Goal: Find specific page/section: Find specific page/section

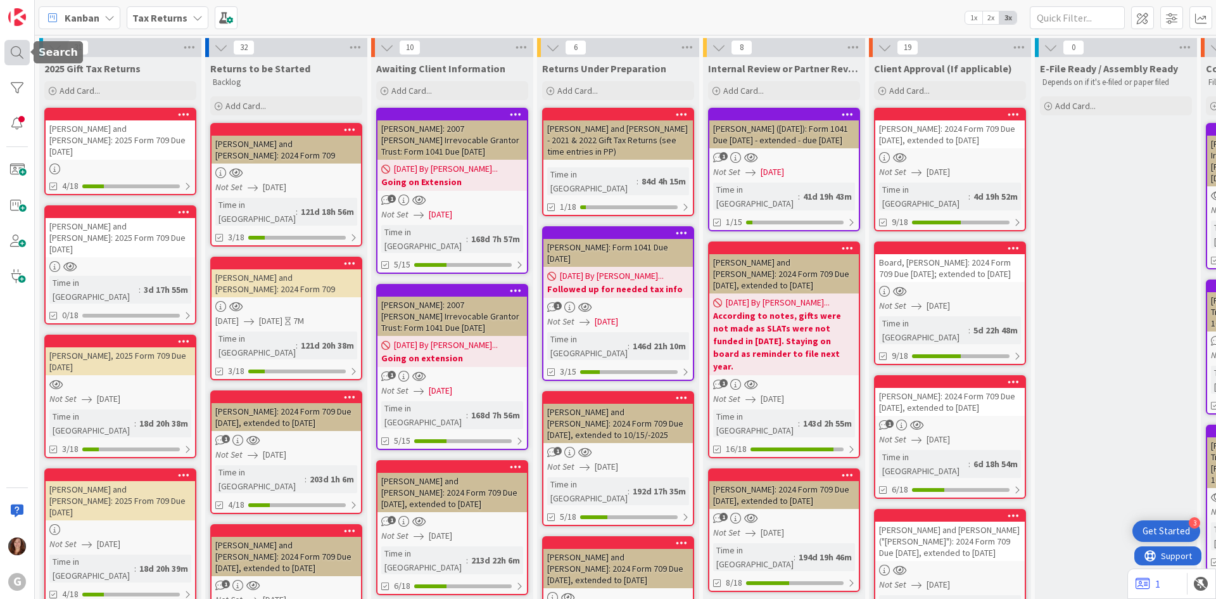
click at [17, 52] on div at bounding box center [16, 52] width 25 height 25
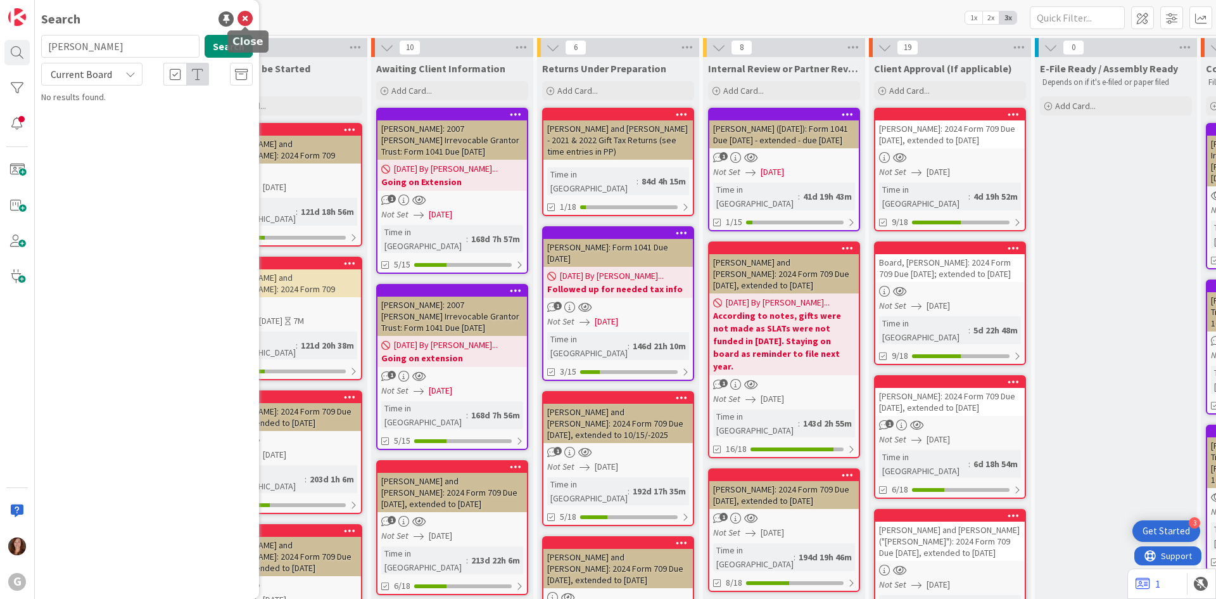
click at [243, 18] on icon at bounding box center [245, 18] width 15 height 15
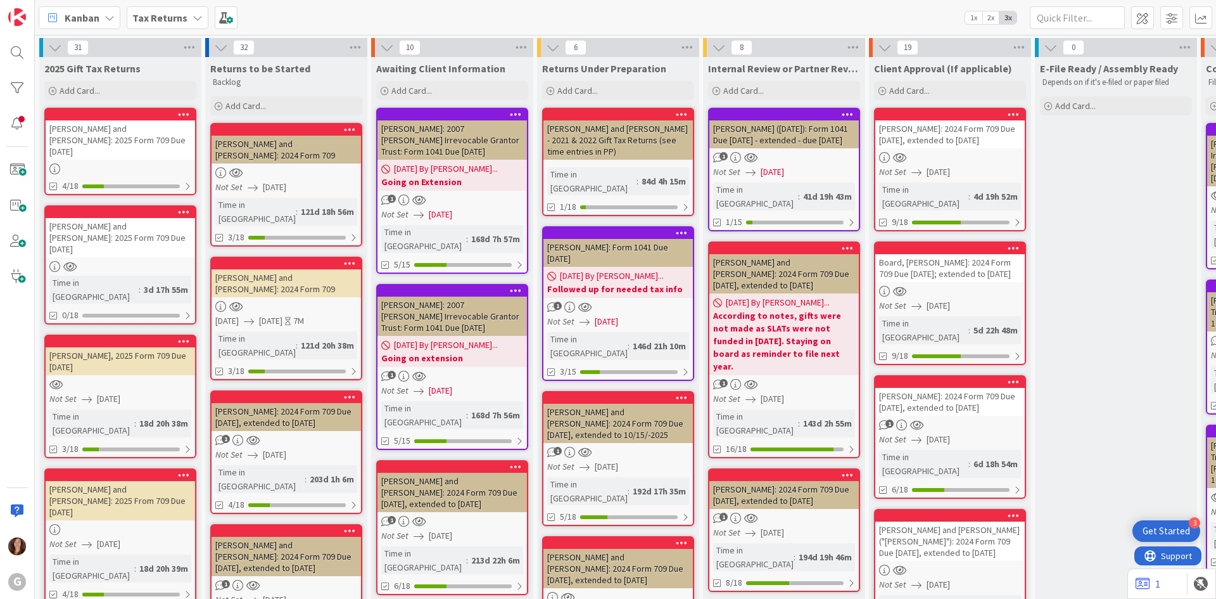
click at [163, 21] on b "Tax Returns" at bounding box center [159, 17] width 55 height 13
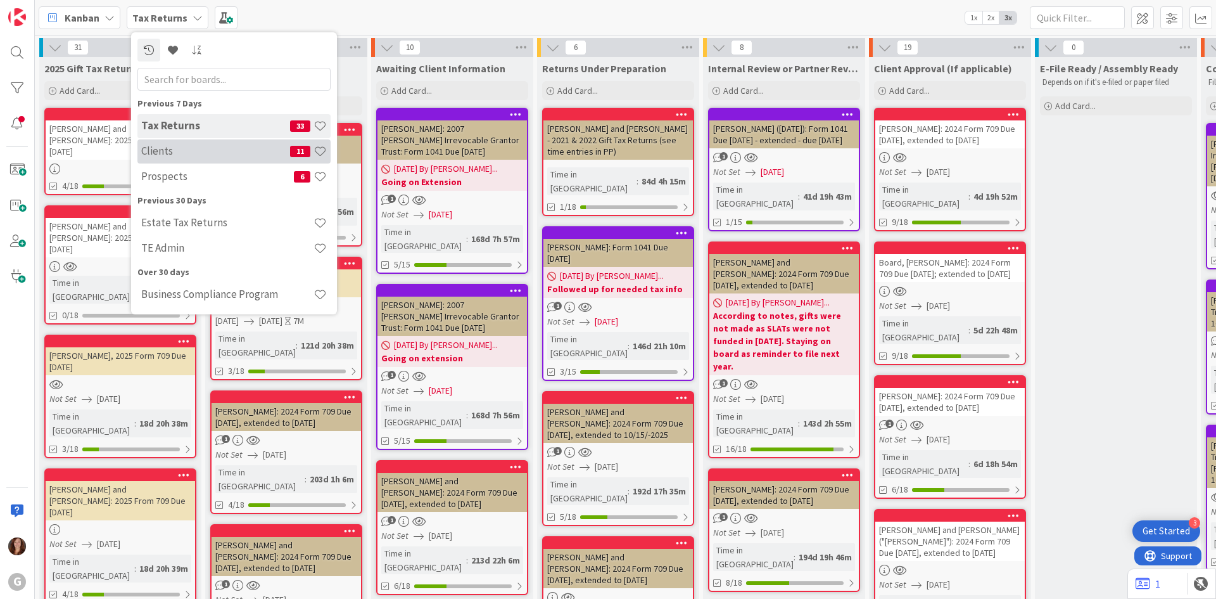
click at [163, 150] on h4 "Clients" at bounding box center [215, 150] width 149 height 13
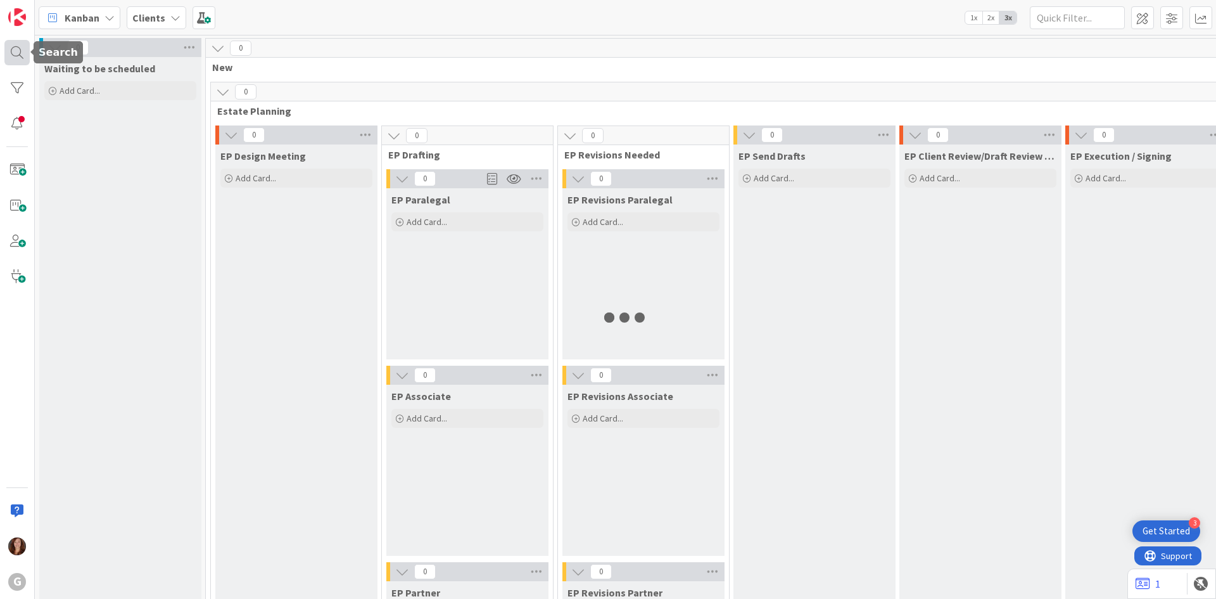
click at [16, 49] on div at bounding box center [16, 52] width 25 height 25
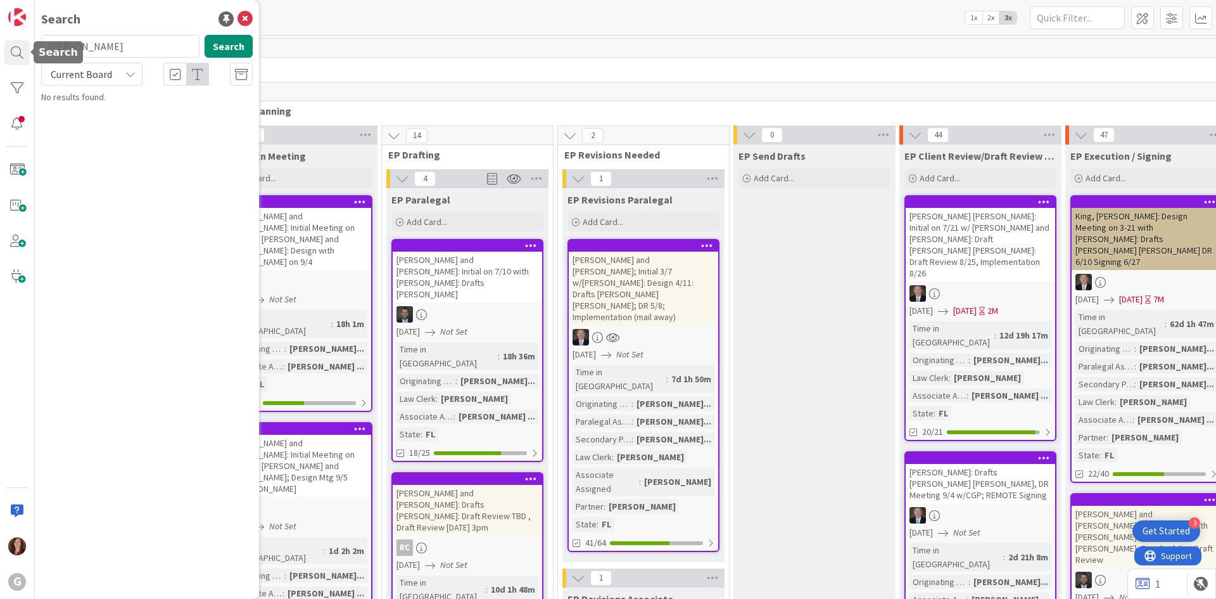
click at [91, 41] on input "[PERSON_NAME]" at bounding box center [120, 46] width 158 height 23
drag, startPoint x: 90, startPoint y: 43, endPoint x: 29, endPoint y: 50, distance: 61.8
click at [29, 50] on div "G Search [PERSON_NAME] Search Current Board No results found." at bounding box center [17, 299] width 35 height 599
type input "[PERSON_NAME]"
